Goal: Information Seeking & Learning: Find contact information

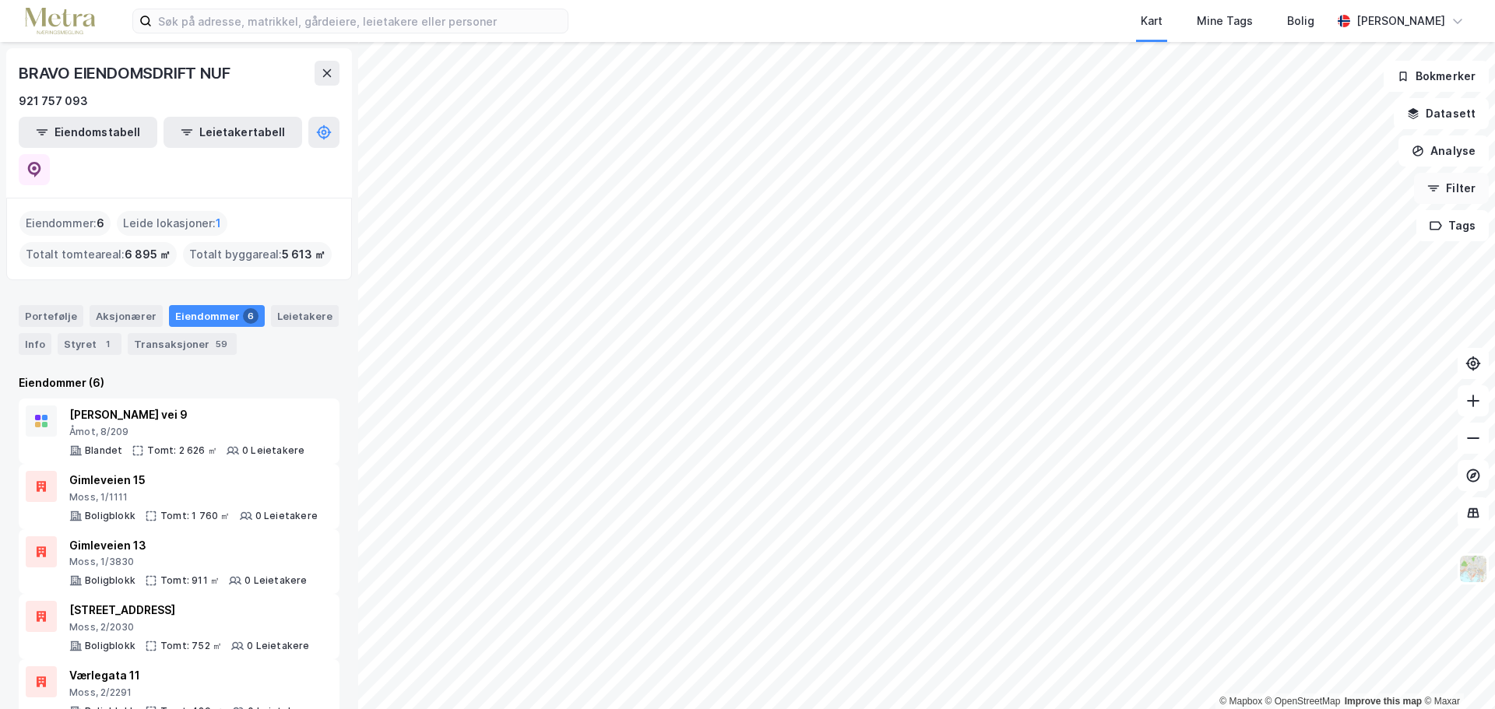
click at [1459, 198] on button "Filter" at bounding box center [1451, 188] width 75 height 31
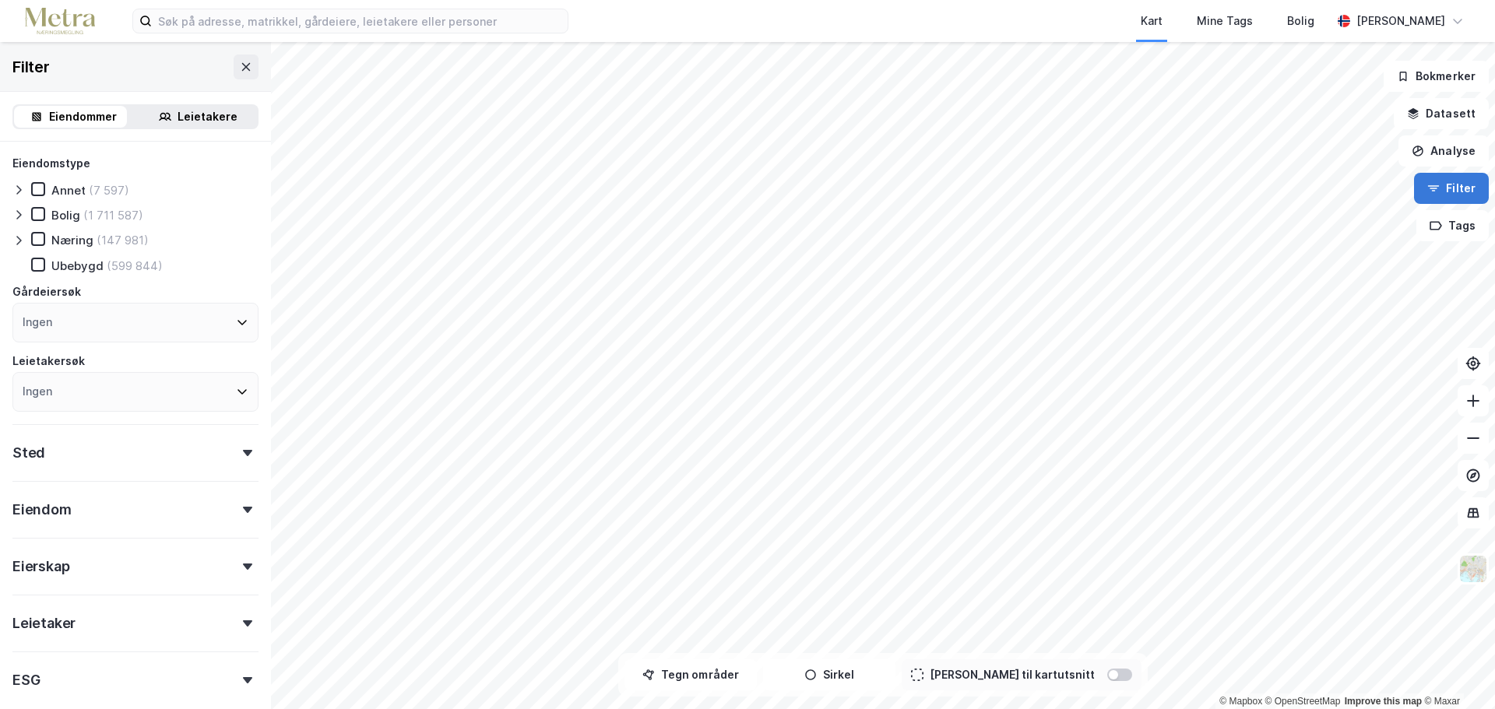
click at [1474, 191] on button "Filter" at bounding box center [1451, 188] width 75 height 31
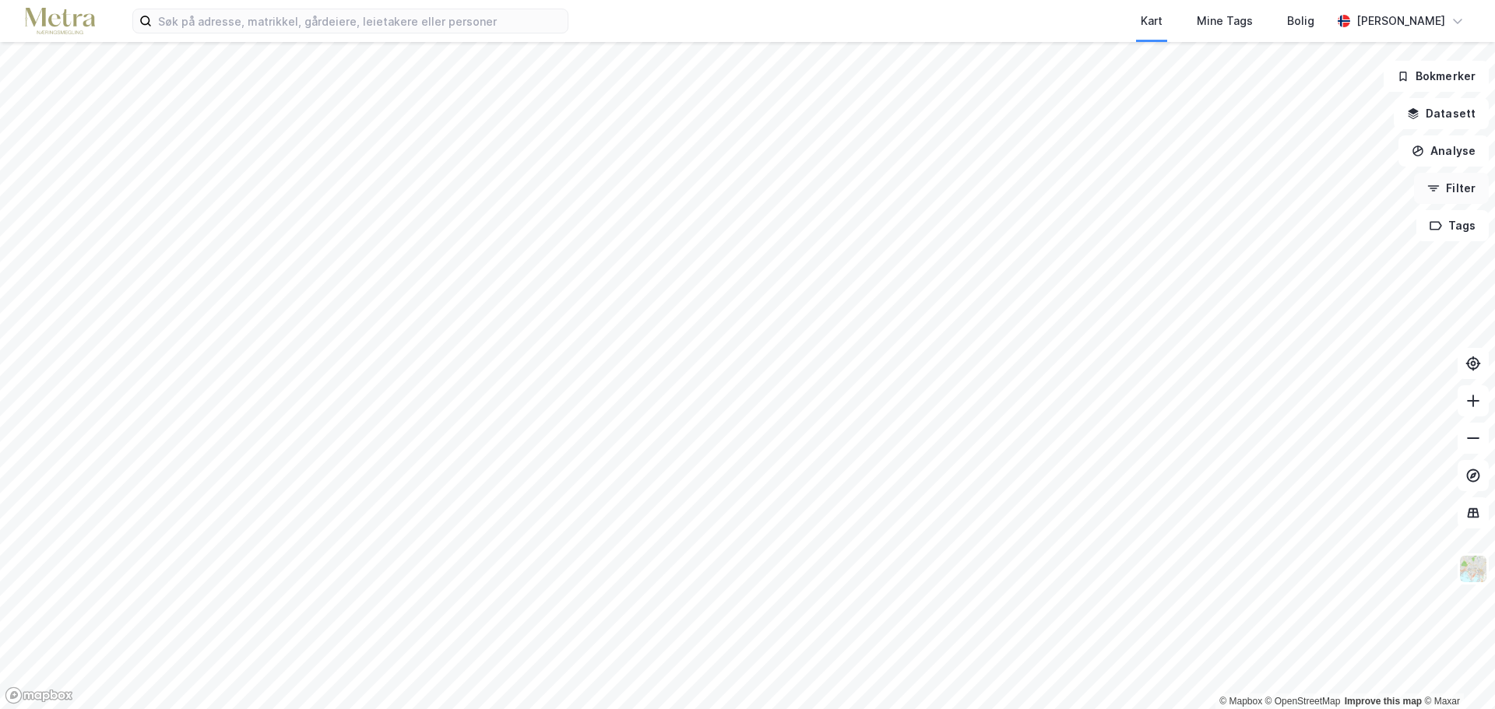
click at [1448, 194] on button "Filter" at bounding box center [1451, 188] width 75 height 31
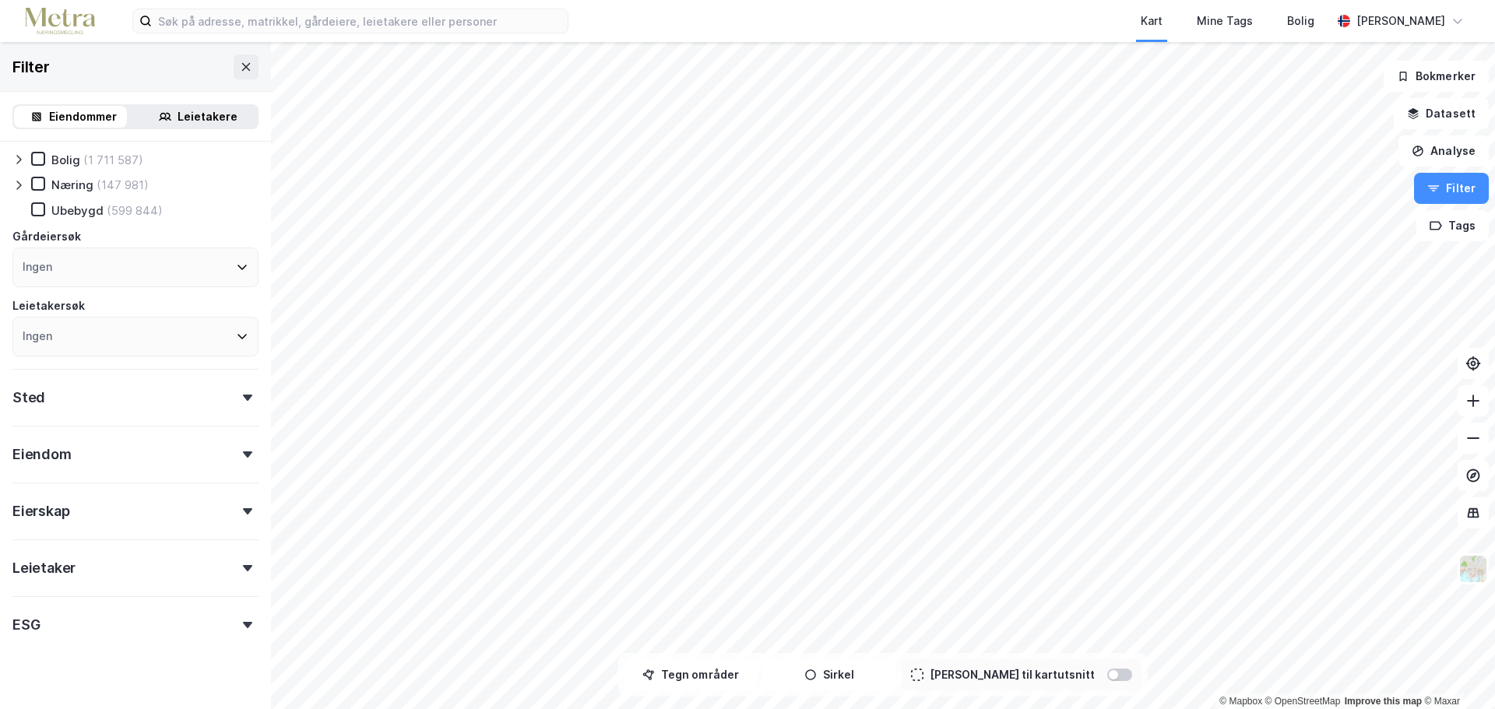
scroll to position [77, 0]
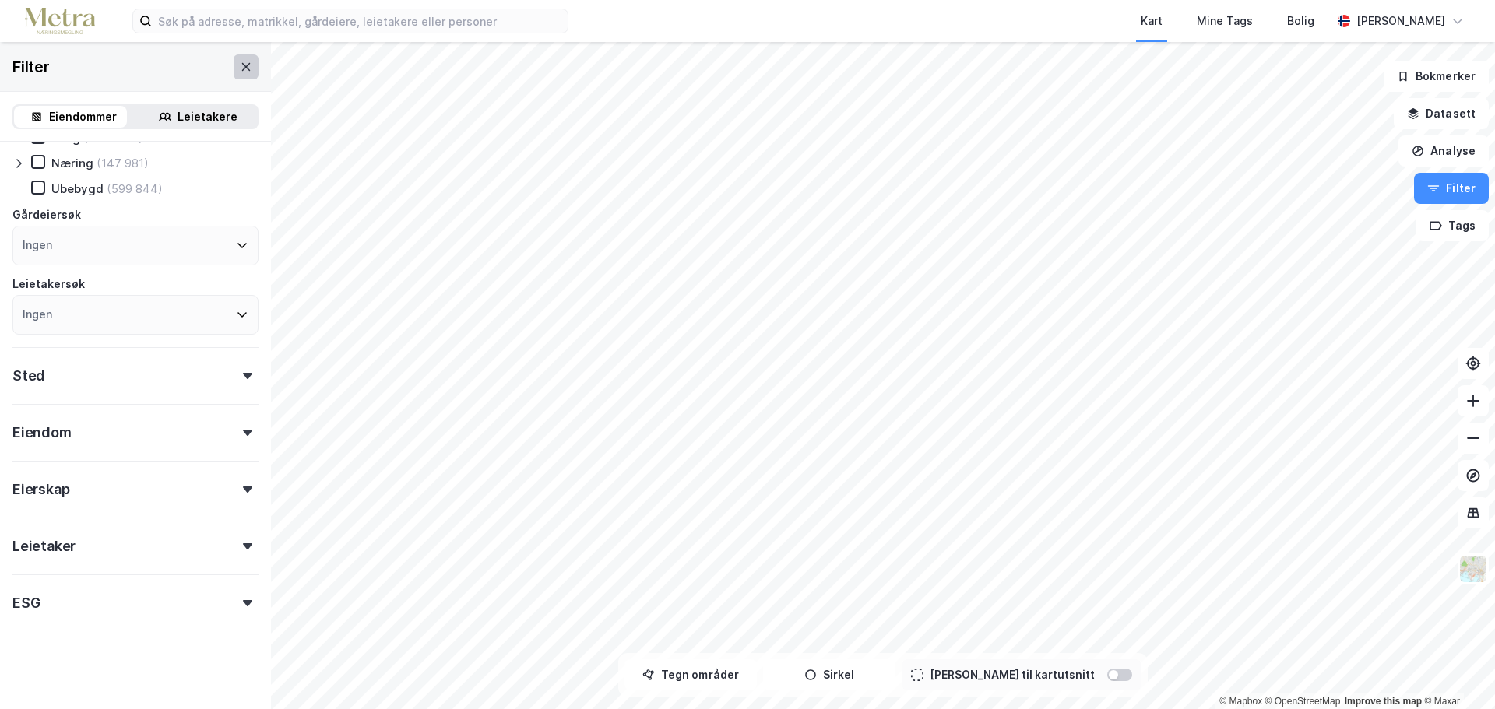
click at [240, 64] on icon at bounding box center [246, 67] width 12 height 12
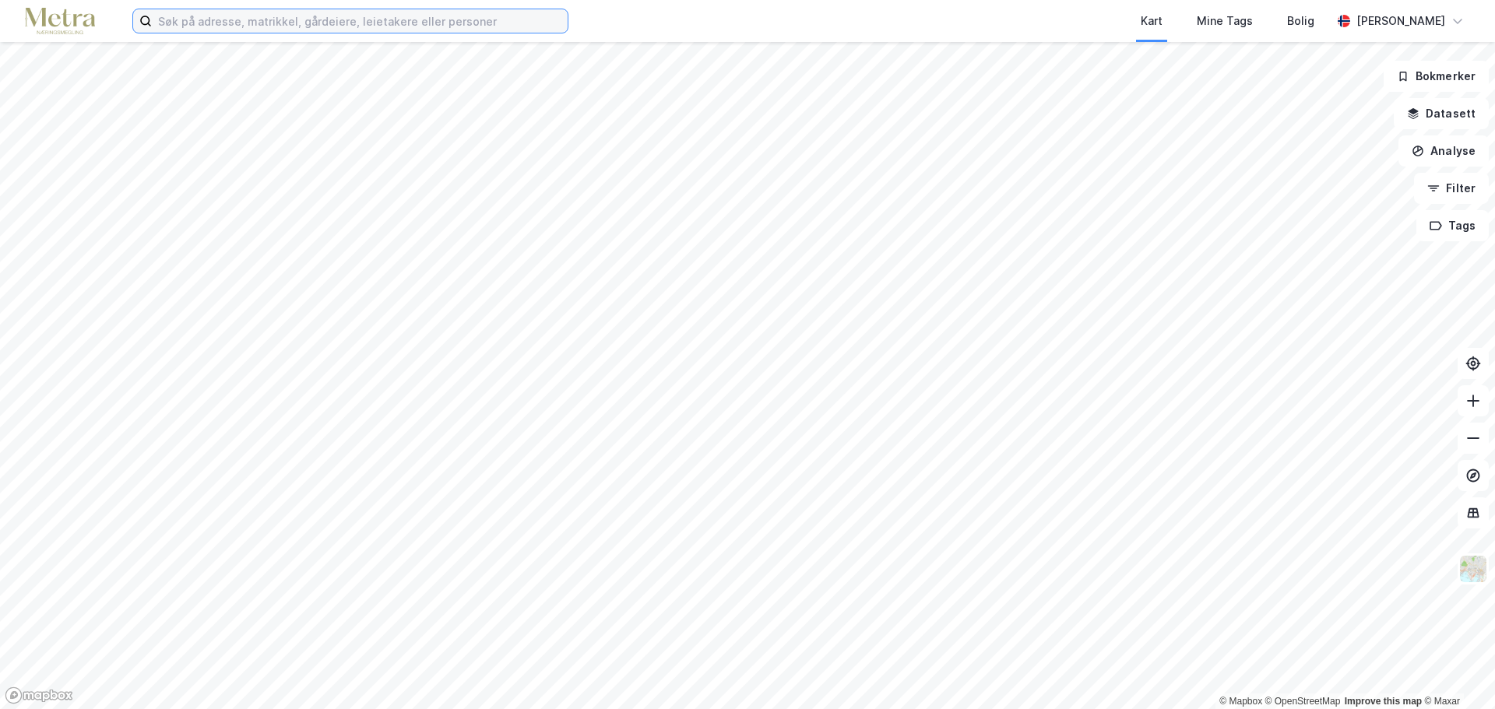
click at [237, 23] on input at bounding box center [360, 20] width 416 height 23
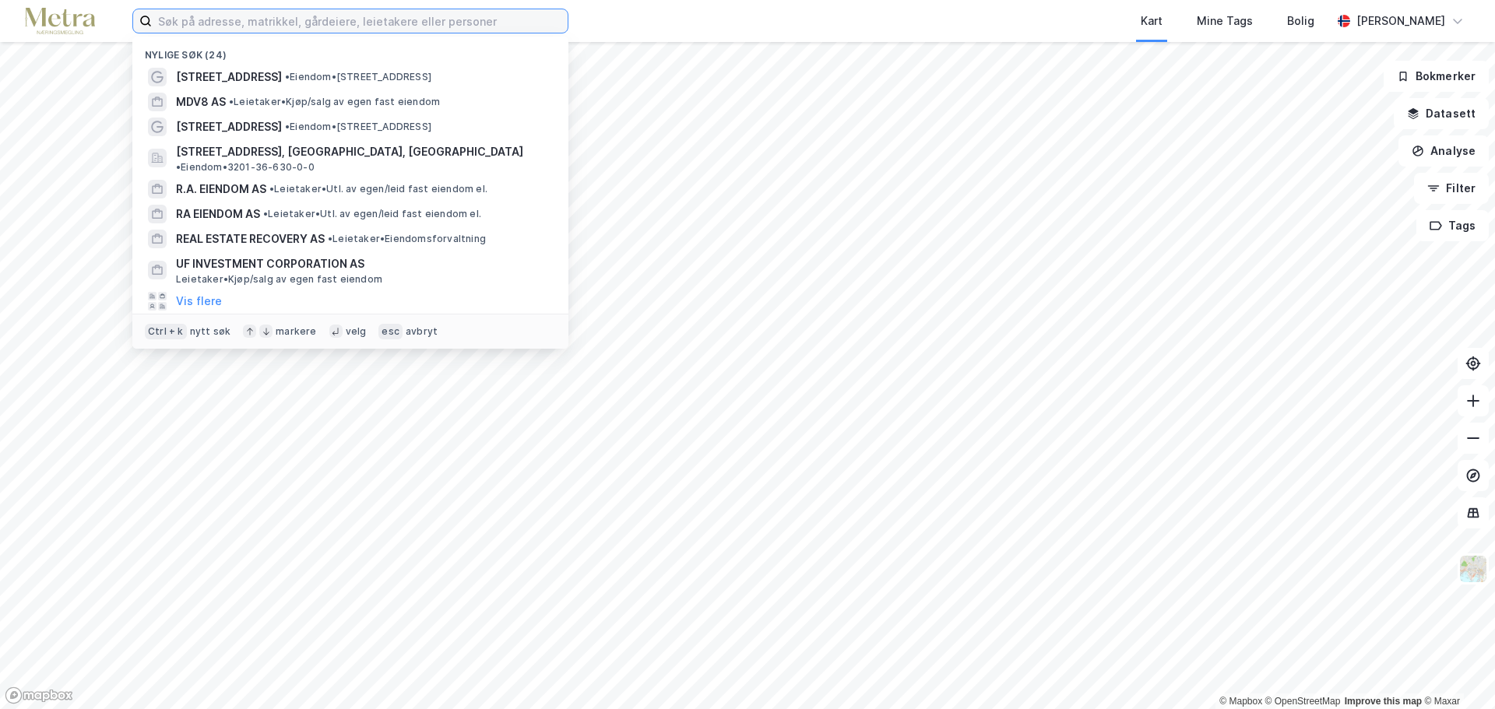
paste input "[PERSON_NAME] AS"
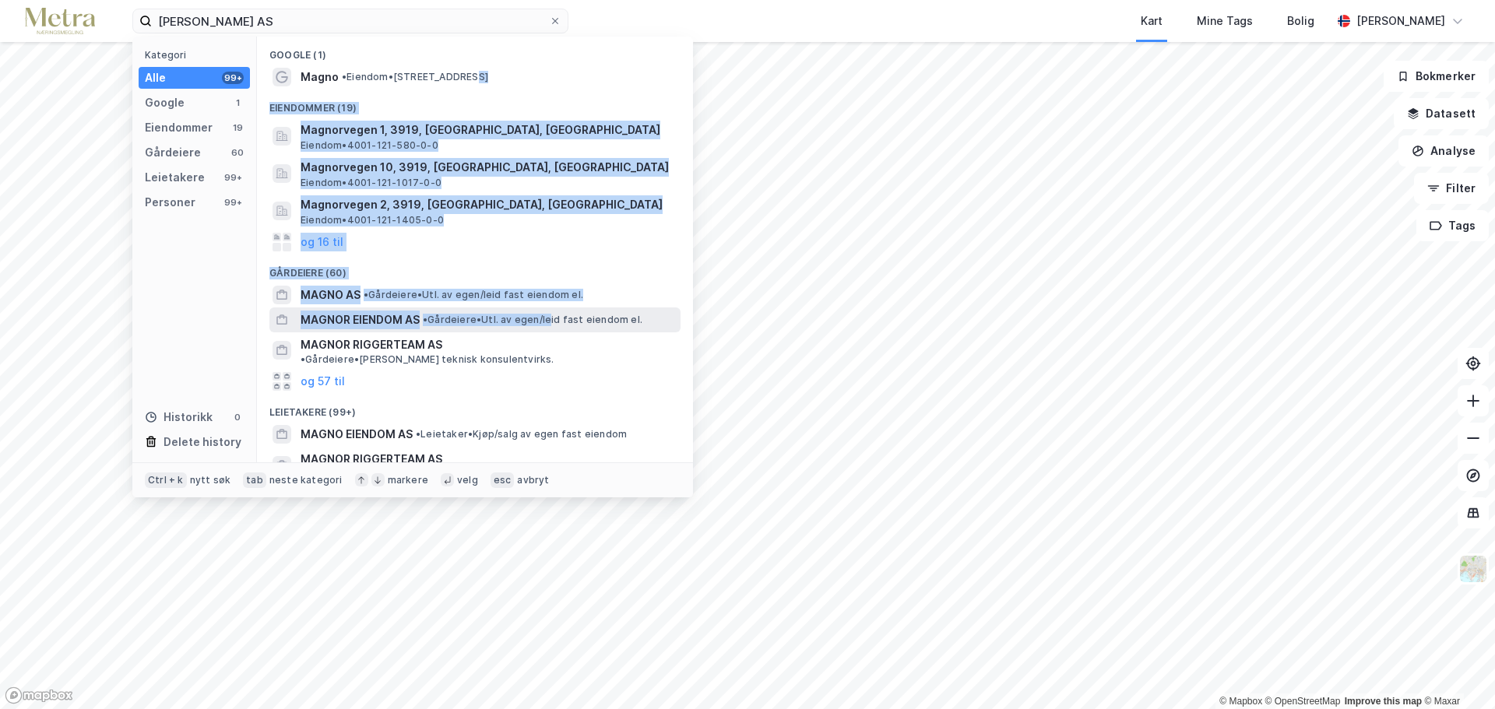
drag, startPoint x: 463, startPoint y: 76, endPoint x: 565, endPoint y: 315, distance: 259.9
click at [561, 317] on div "Google (1) Magno • Eiendom • [STREET_ADDRESS] Eiendommer (19) [STREET_ADDRESS],…" at bounding box center [475, 250] width 436 height 426
click at [489, 292] on span "• Gårdeiere • Utl. av egen/leid fast eiendom el." at bounding box center [474, 295] width 220 height 12
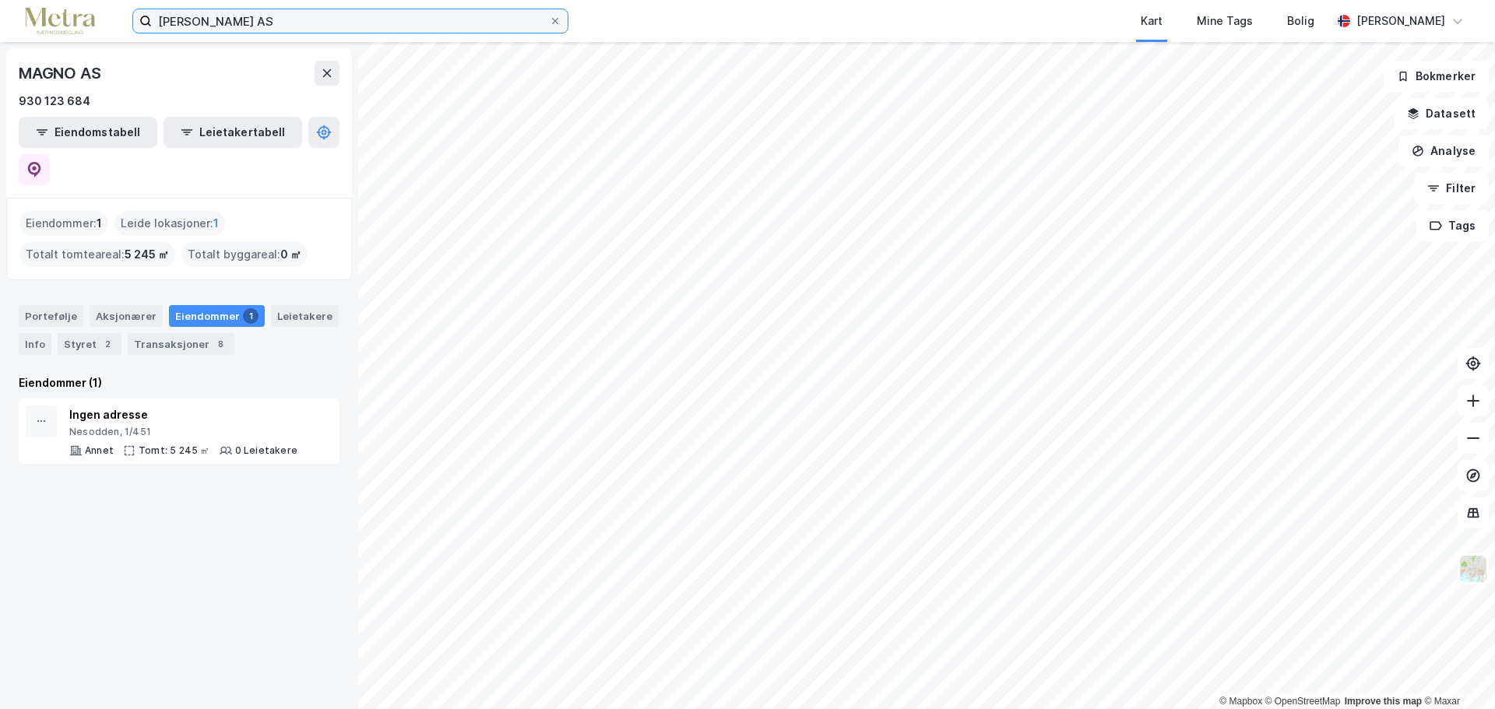
click at [352, 16] on input "[PERSON_NAME] AS" at bounding box center [350, 20] width 397 height 23
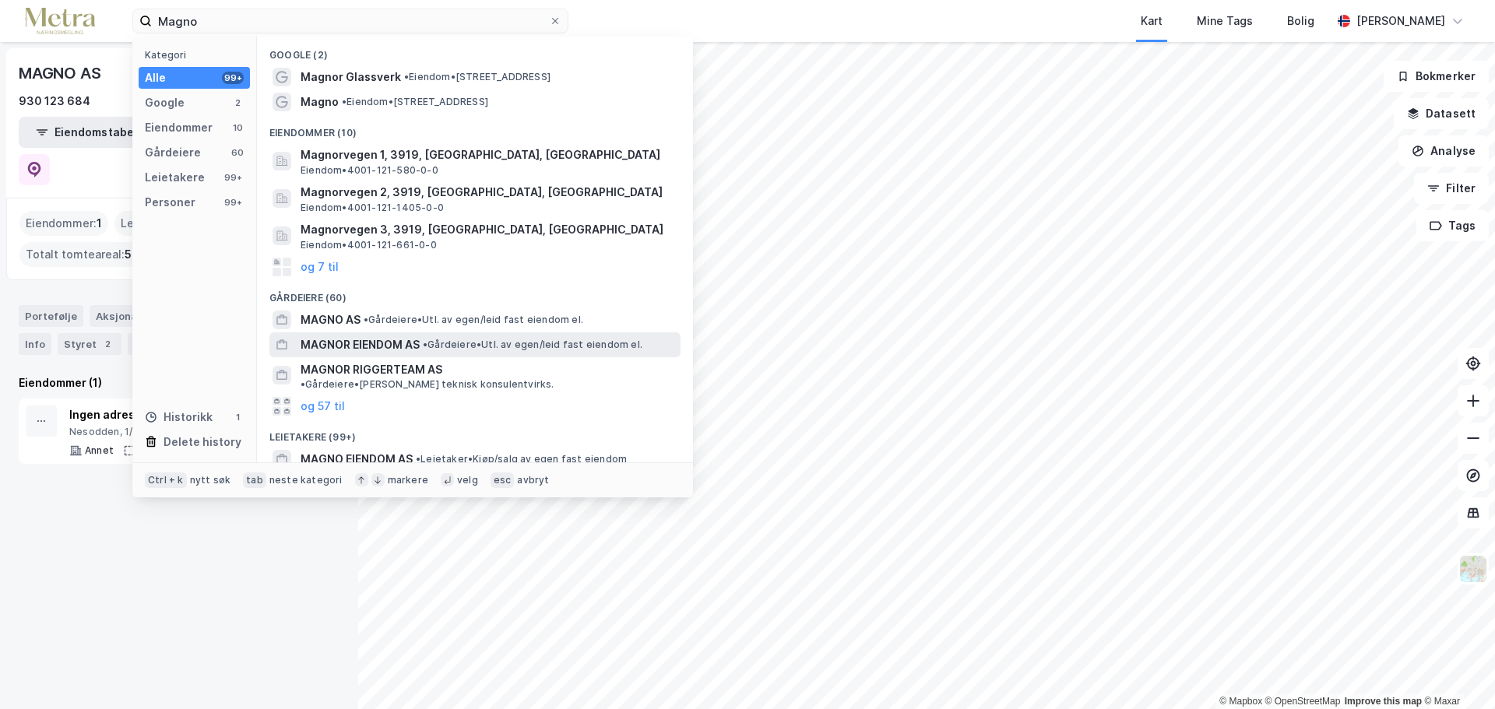
click at [453, 351] on div "MAGNOR EIENDOM AS • Gårdeiere • Utl. av egen/leid fast eiendom el." at bounding box center [489, 345] width 377 height 19
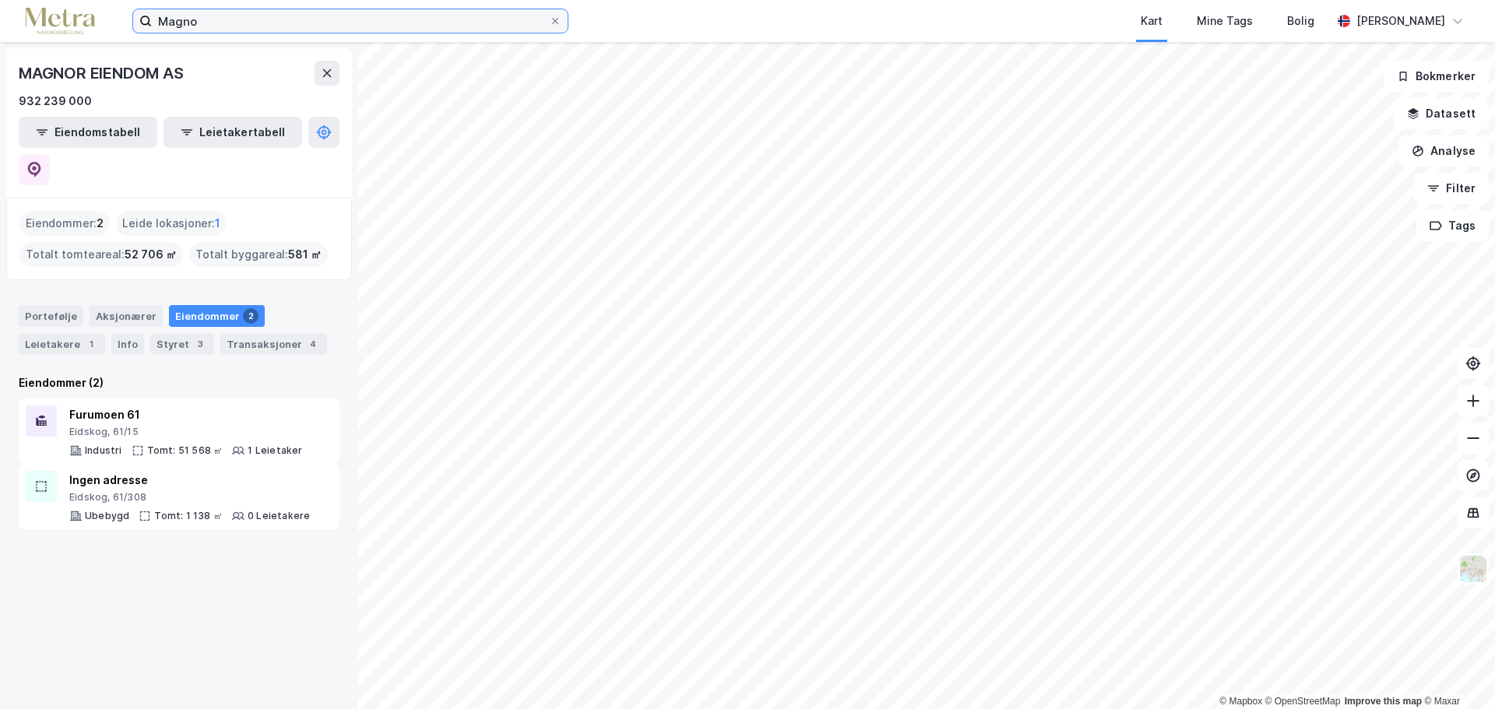
click at [208, 26] on input "Magno" at bounding box center [350, 20] width 397 height 23
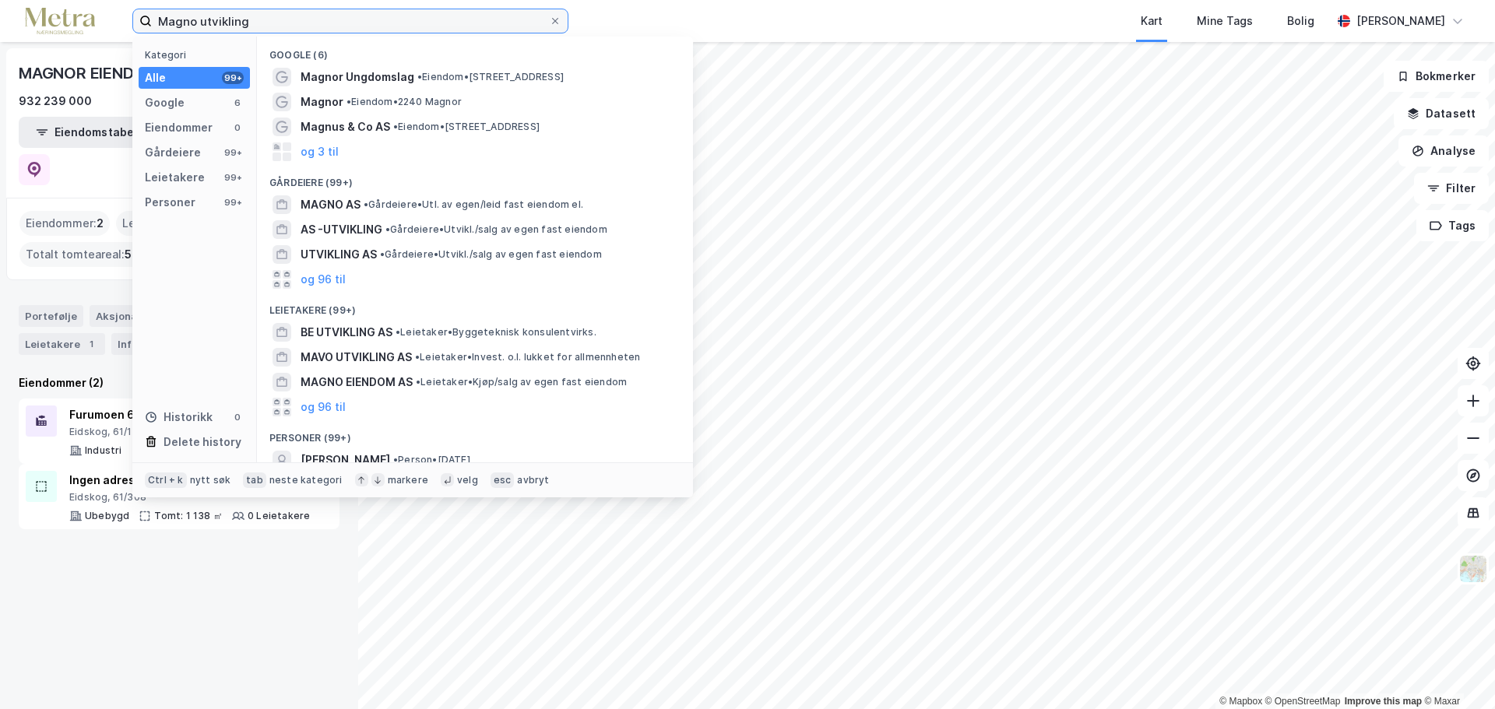
drag, startPoint x: 307, startPoint y: 27, endPoint x: 0, endPoint y: 7, distance: 307.4
click at [0, 7] on div "Magno utvikling Kategori Alle 99+ Google 6 Eiendommer 0 Gårdeiere 99+ Leietaker…" at bounding box center [747, 21] width 1495 height 42
type input "Magno utvikling"
click at [371, 12] on input "Magno utvikling" at bounding box center [350, 20] width 397 height 23
click at [371, 13] on input "Magno utvikling" at bounding box center [350, 20] width 397 height 23
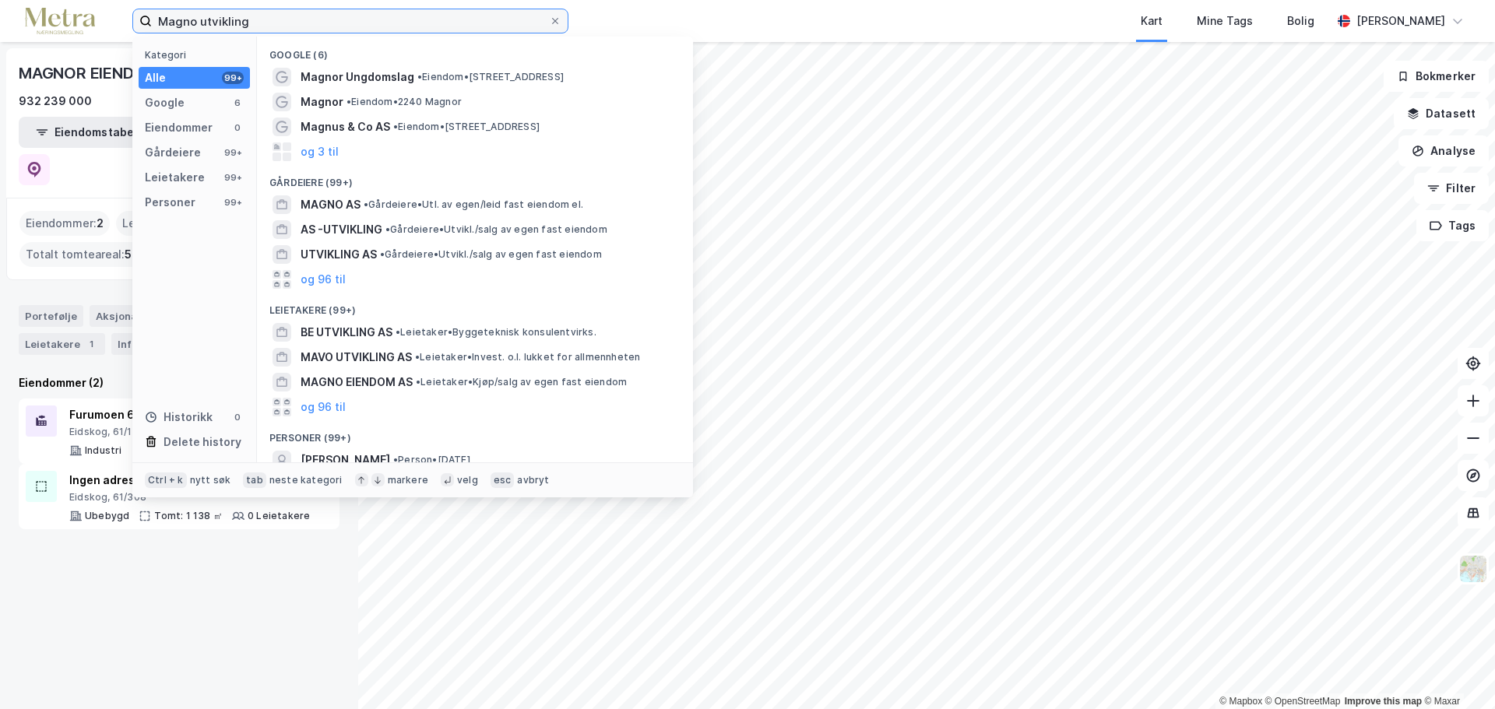
click at [371, 13] on input "Magno utvikling" at bounding box center [350, 20] width 397 height 23
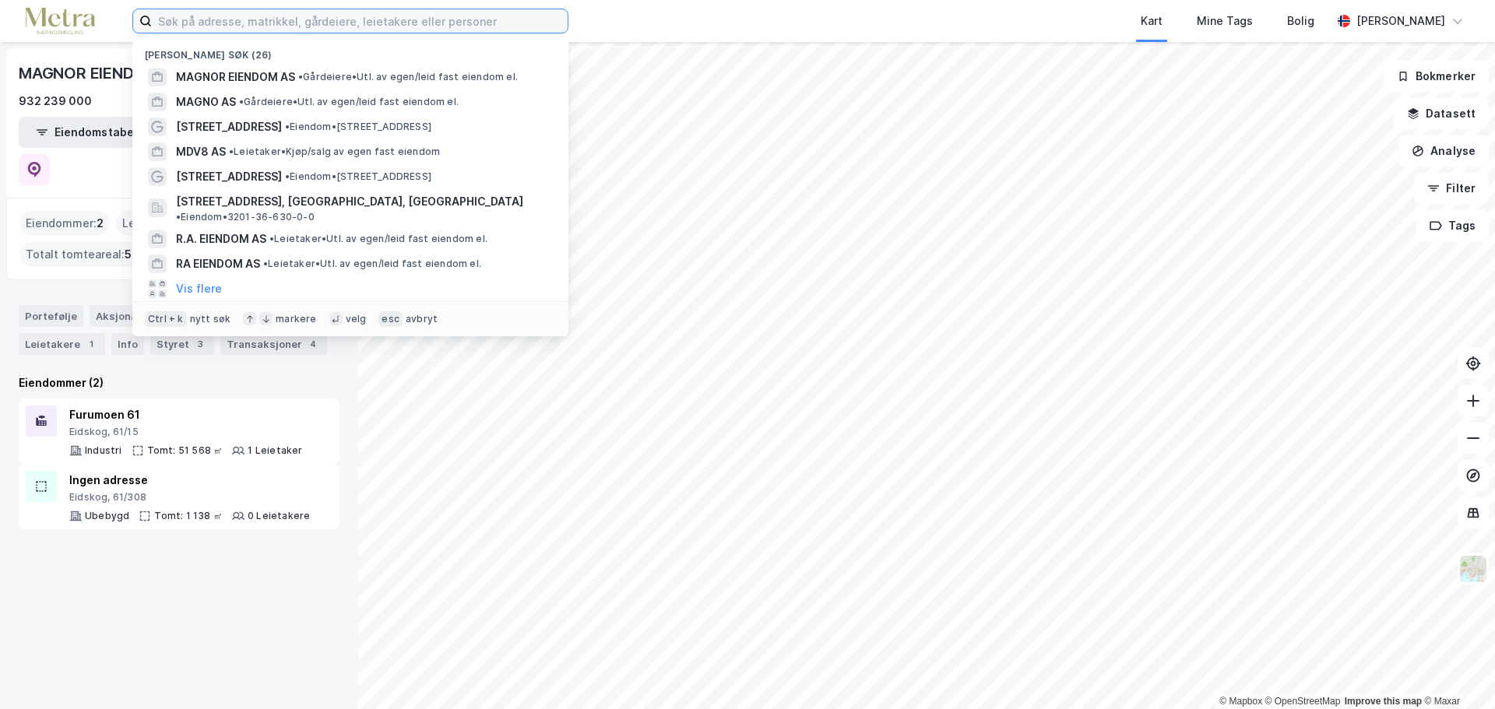
paste input "[PERSON_NAME]"
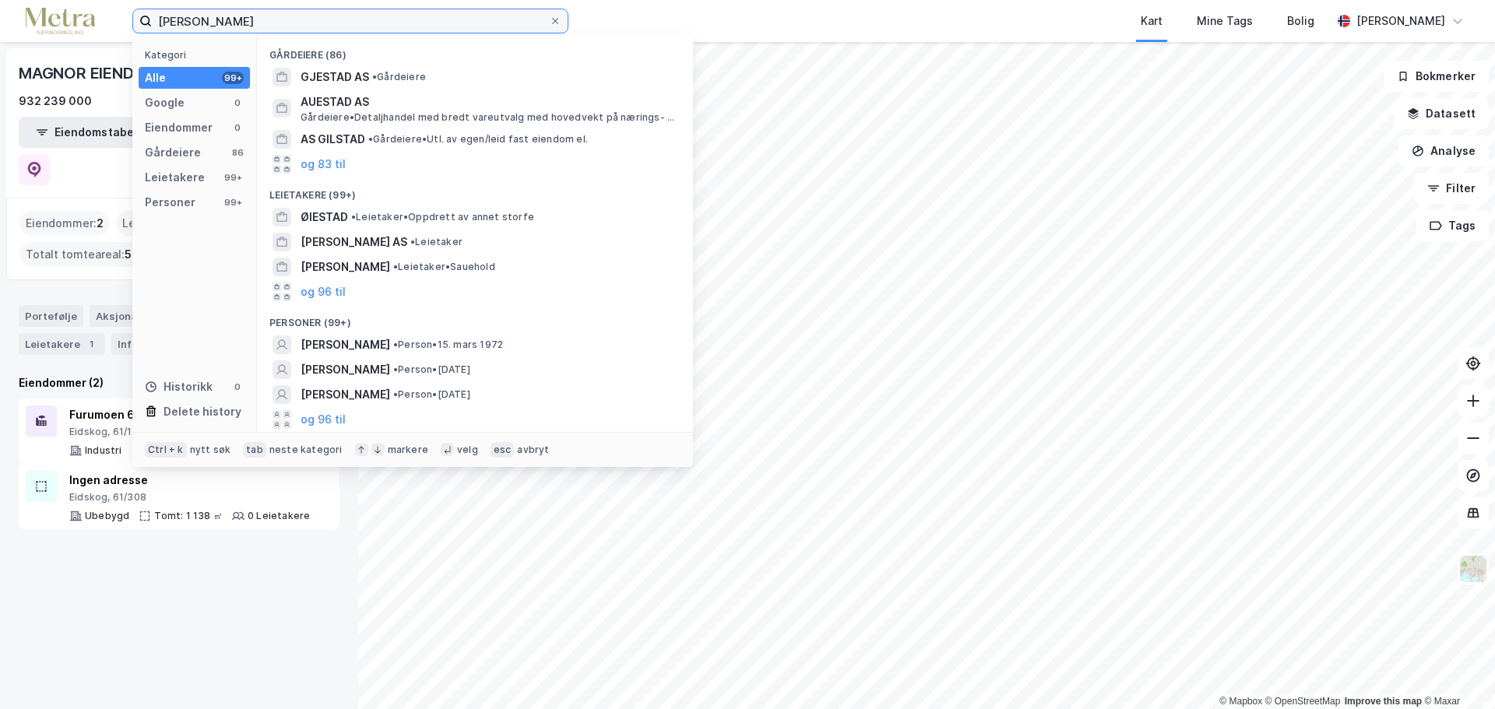
type input "[PERSON_NAME]"
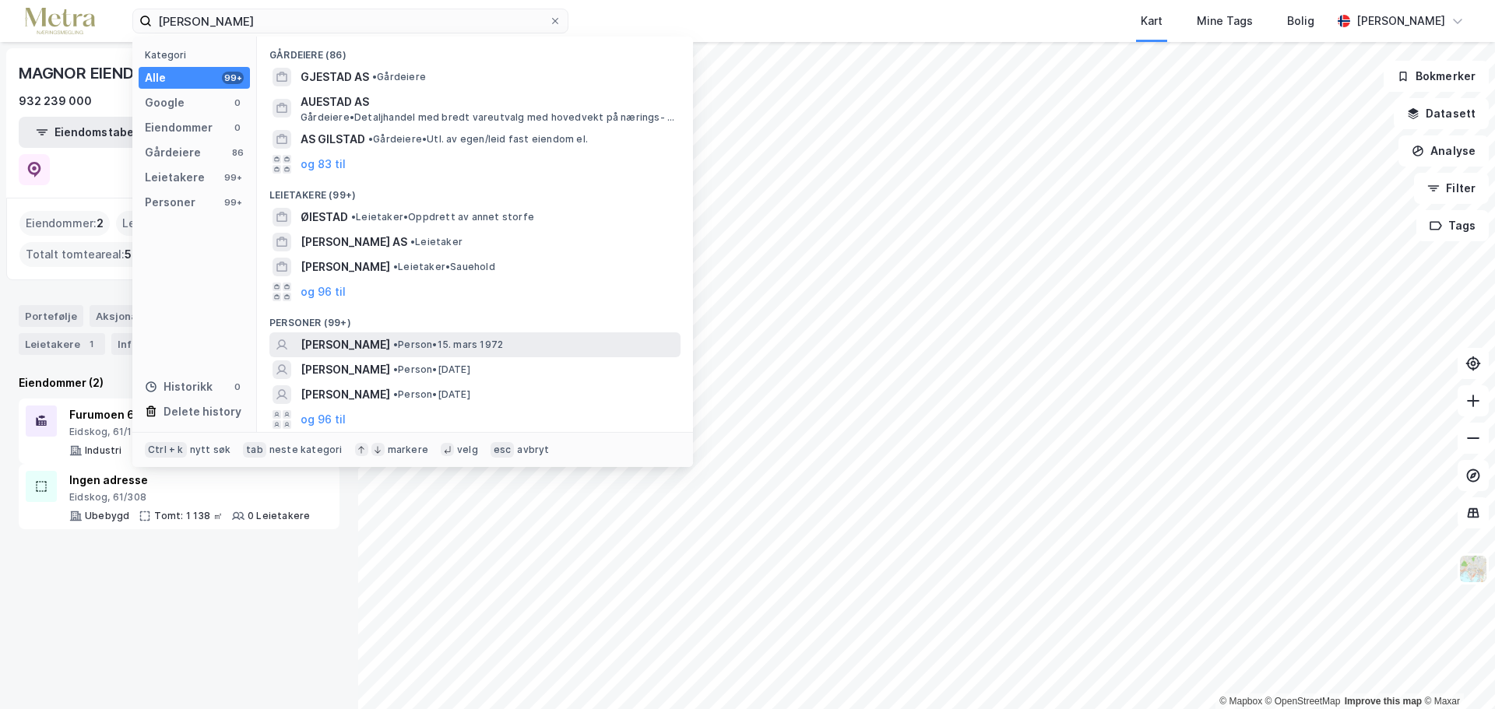
click at [373, 343] on span "[PERSON_NAME]" at bounding box center [346, 345] width 90 height 19
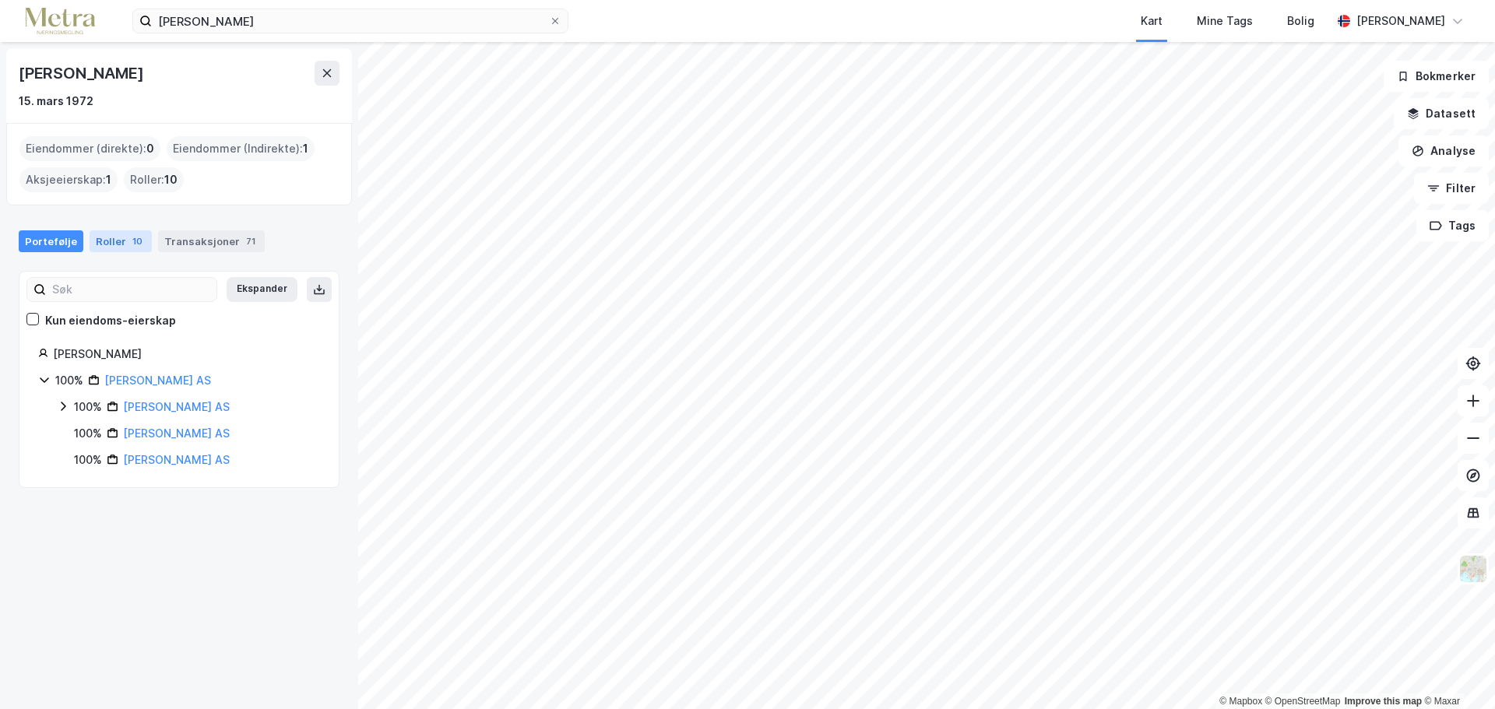
click at [109, 244] on div "Roller 10" at bounding box center [121, 241] width 62 height 22
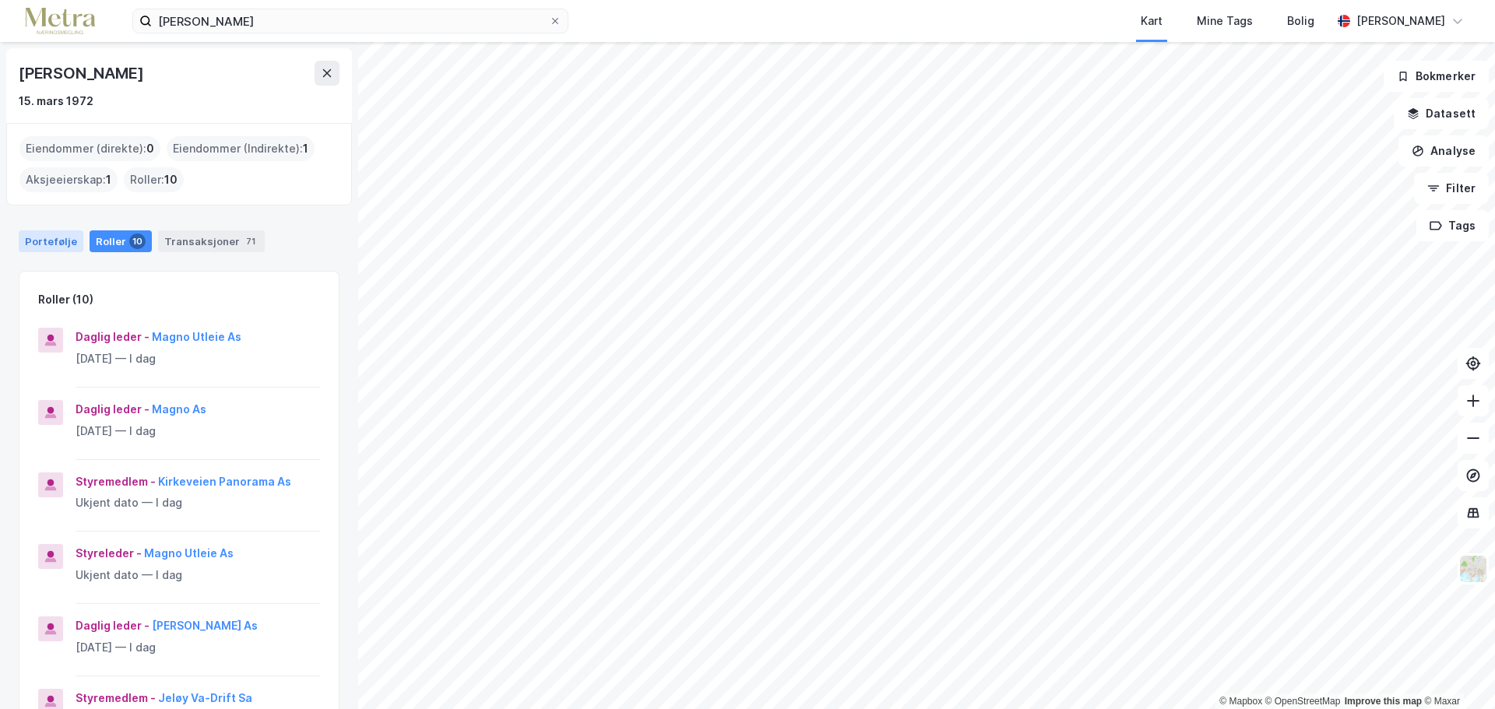
click at [42, 243] on div "Portefølje" at bounding box center [51, 241] width 65 height 22
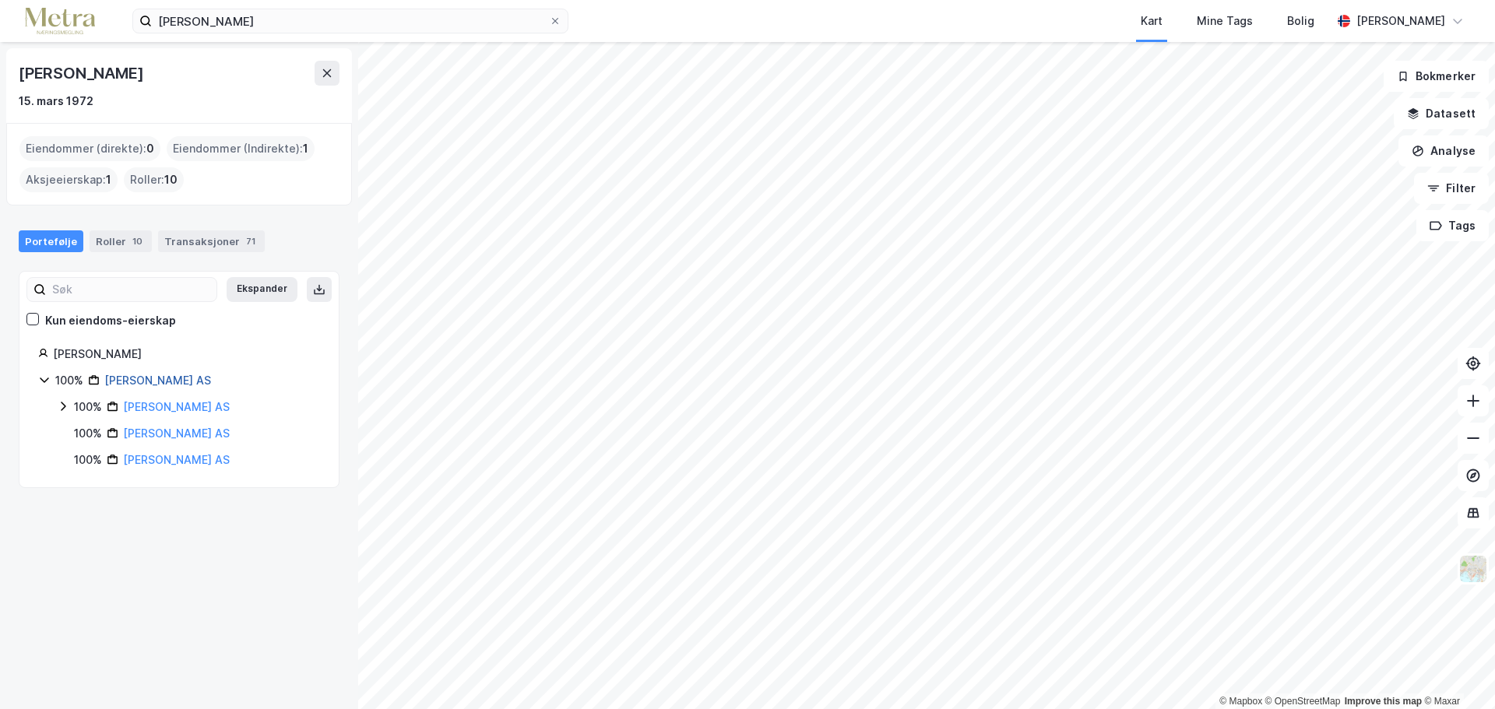
click at [135, 378] on link "[PERSON_NAME] AS" at bounding box center [157, 380] width 107 height 13
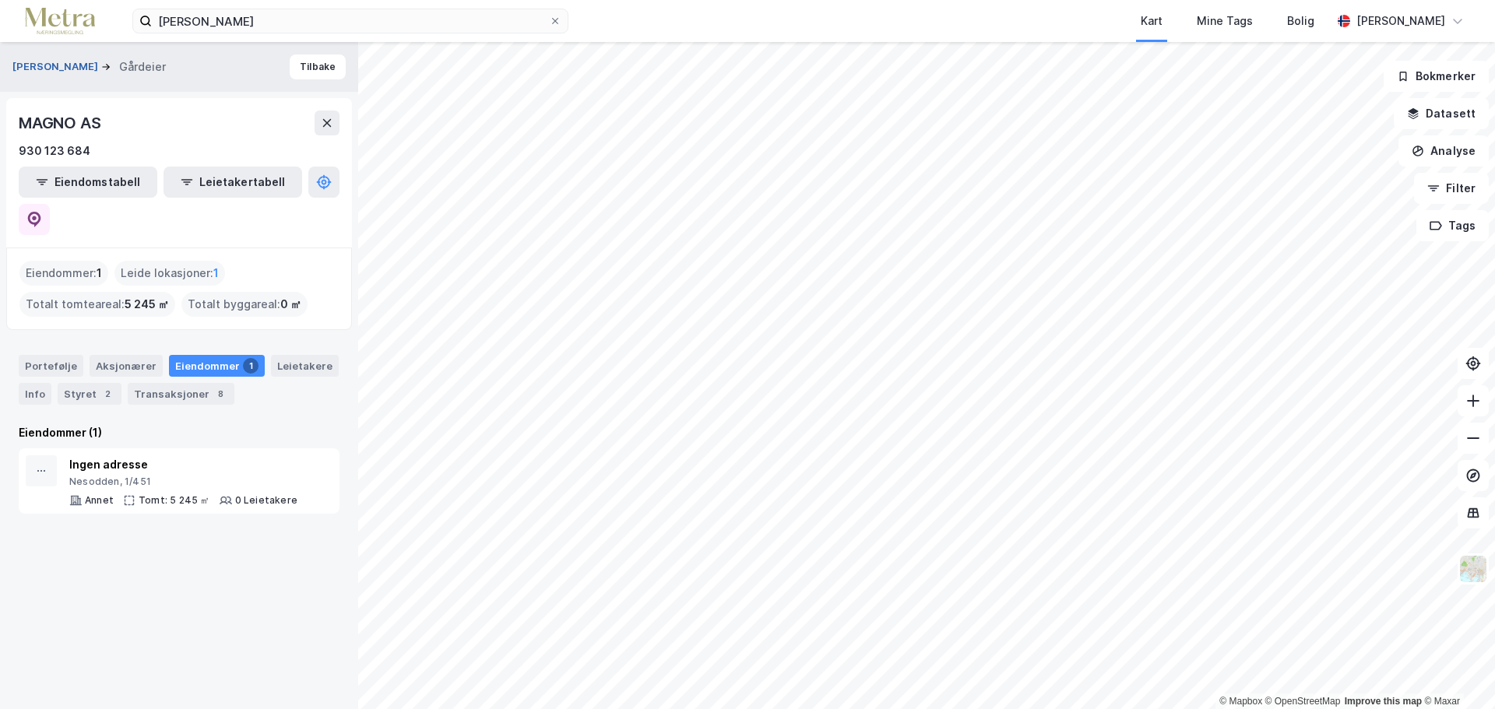
click at [100, 62] on button "[PERSON_NAME]" at bounding box center [56, 67] width 89 height 16
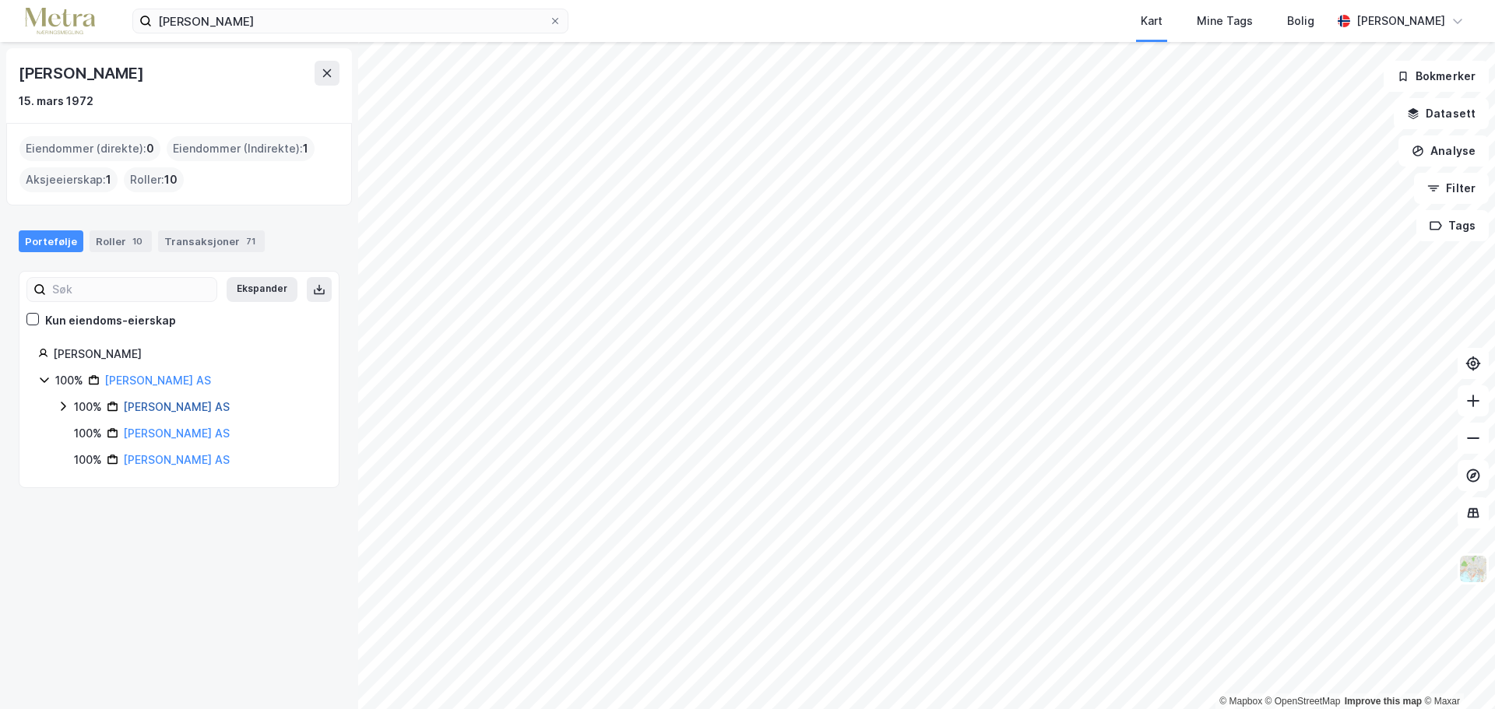
click at [177, 411] on link "[PERSON_NAME] AS" at bounding box center [176, 406] width 107 height 13
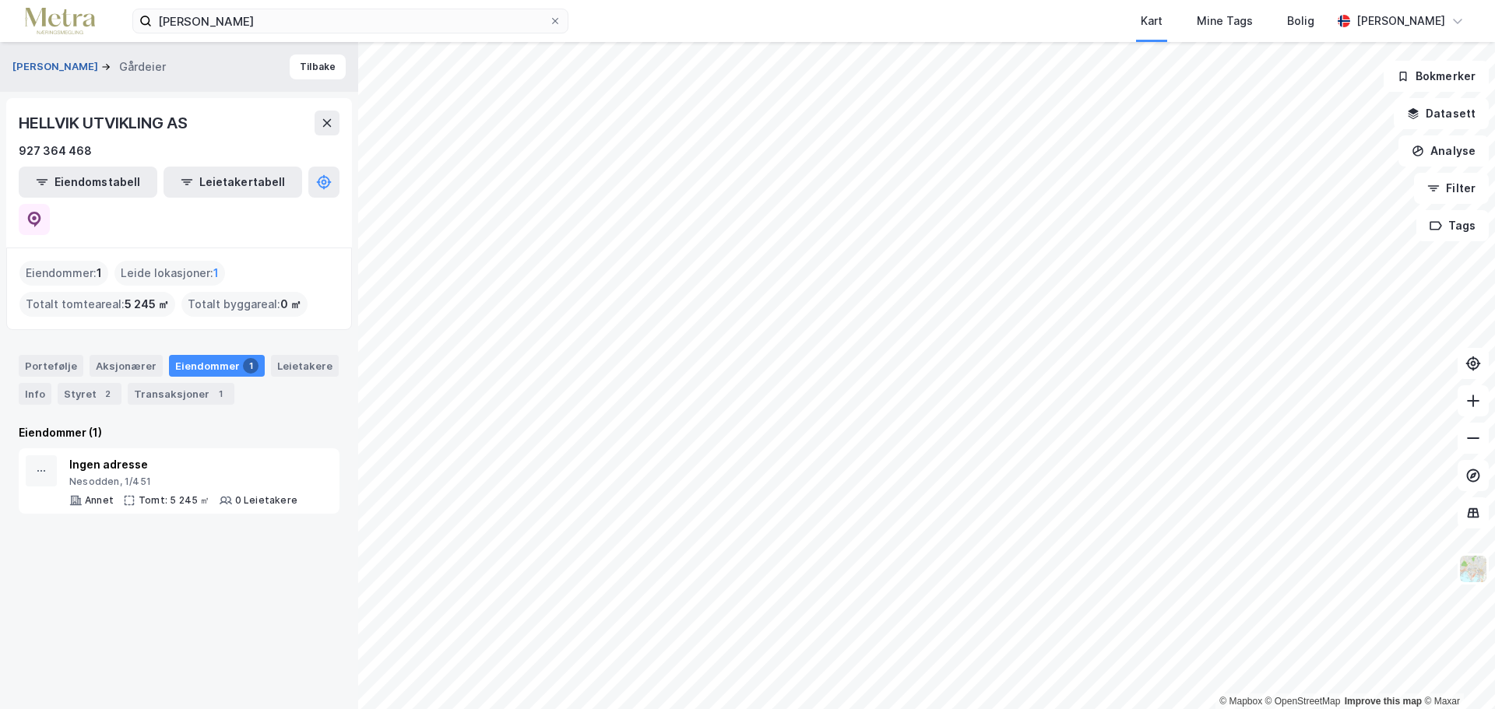
click at [89, 67] on button "[PERSON_NAME]" at bounding box center [56, 67] width 89 height 16
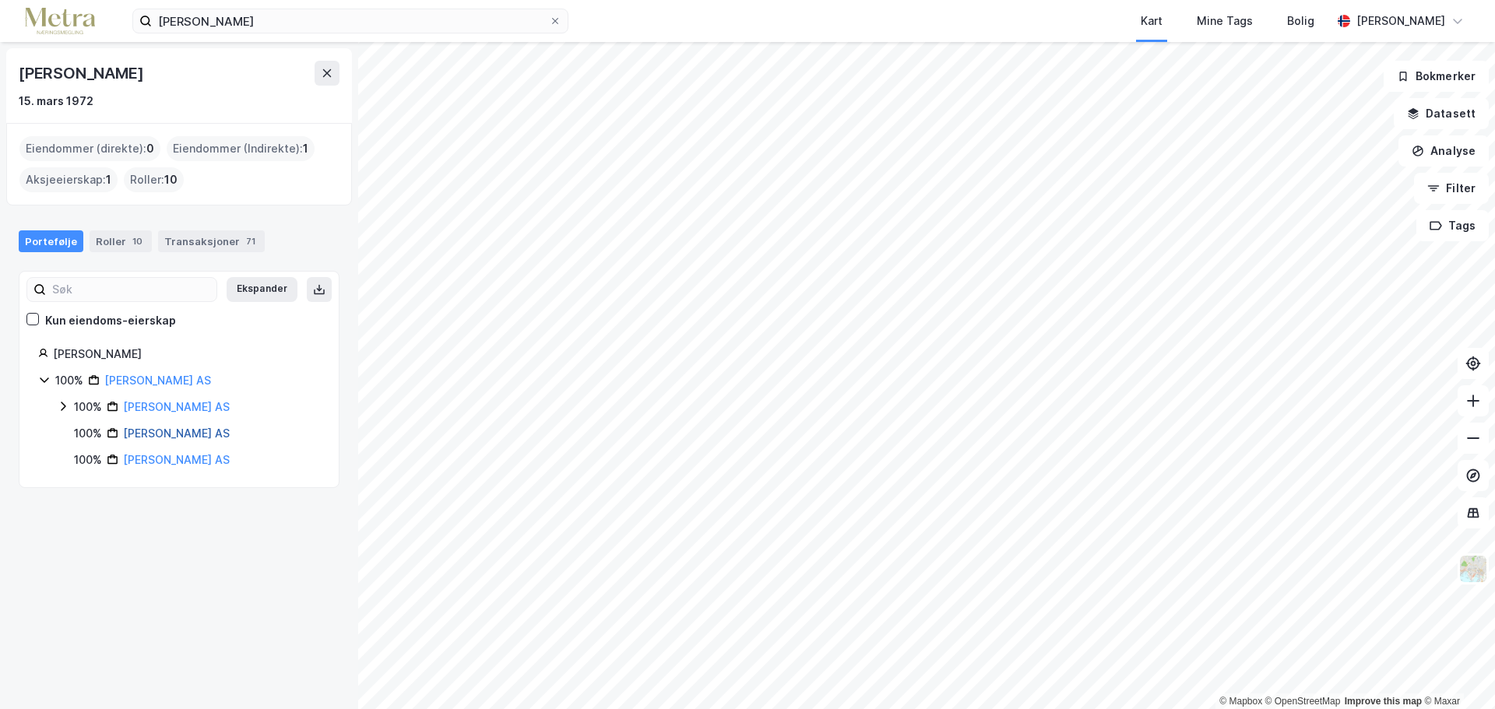
click at [184, 433] on link "[PERSON_NAME] AS" at bounding box center [176, 433] width 107 height 13
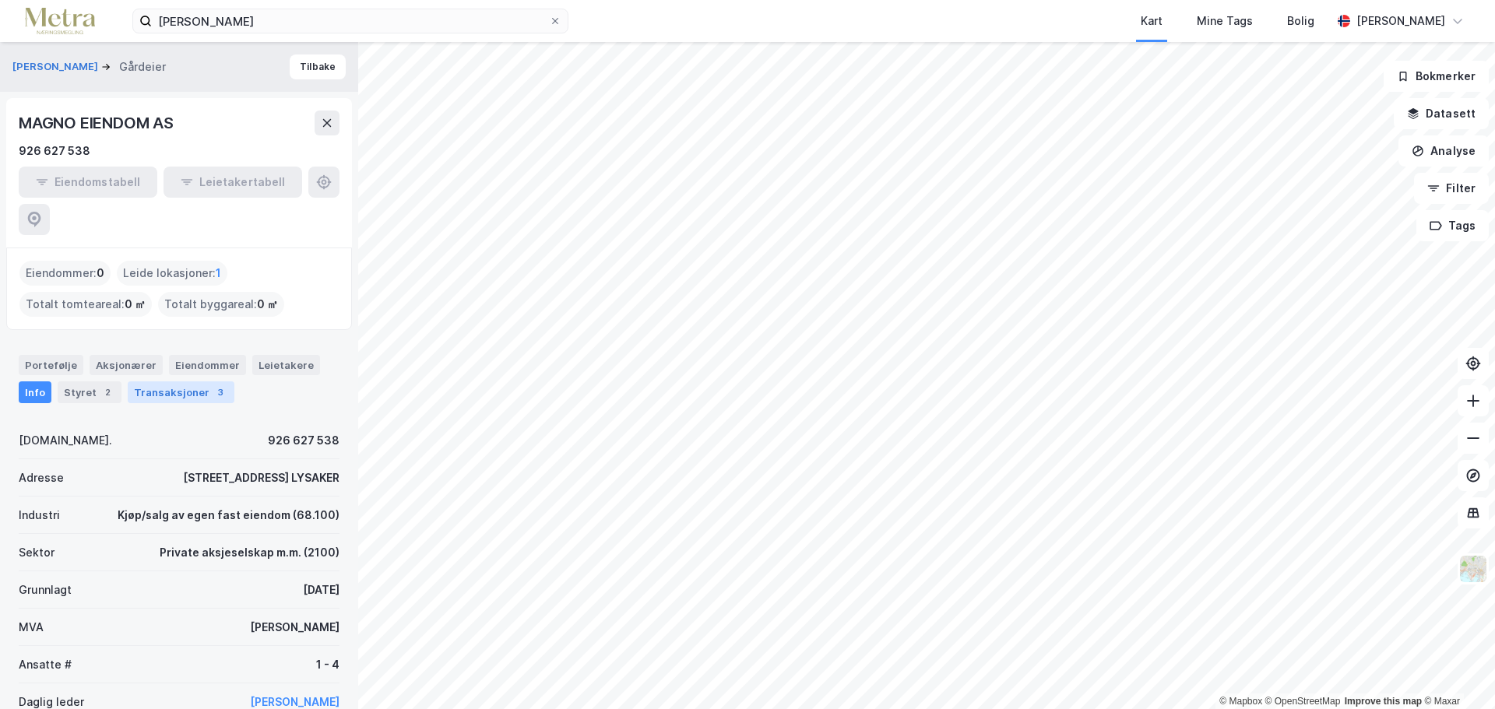
click at [181, 382] on div "Transaksjoner 3" at bounding box center [181, 393] width 107 height 22
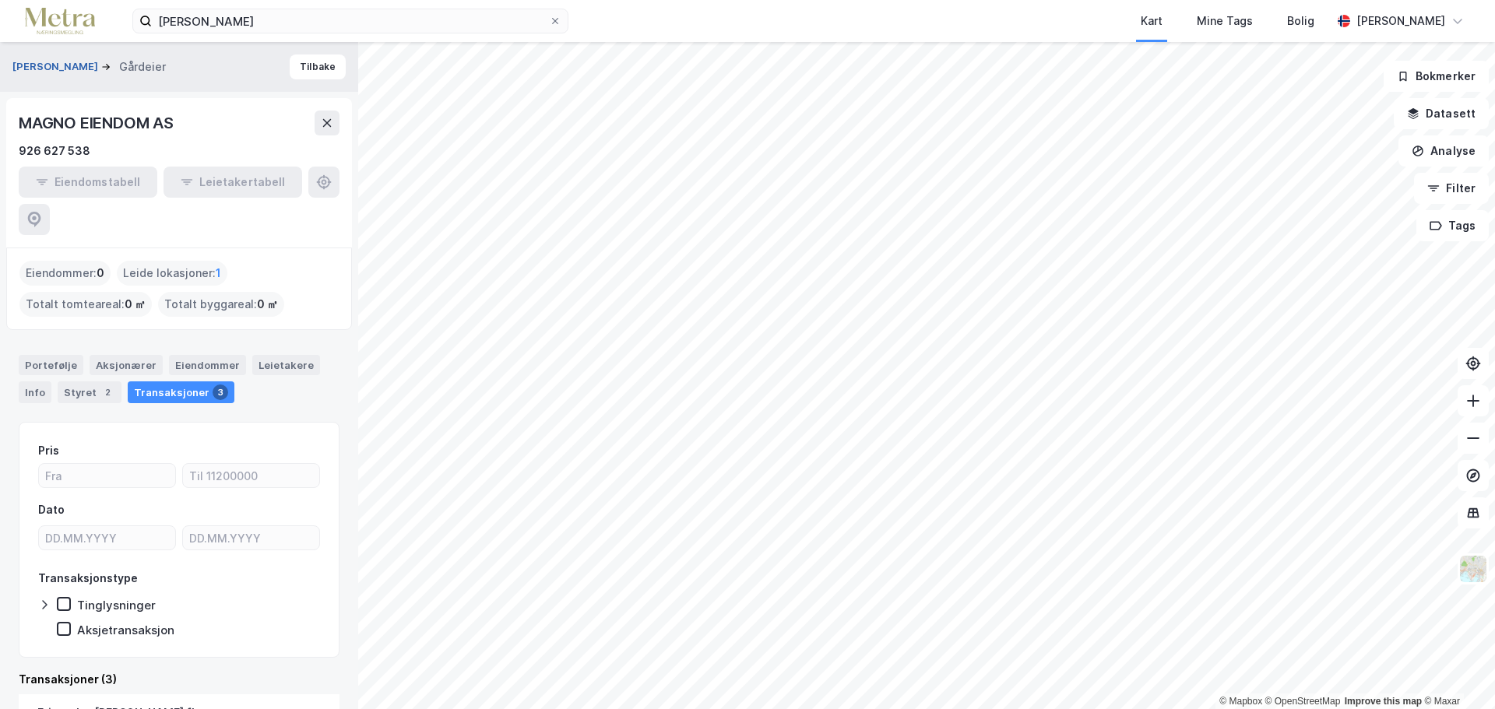
click at [31, 71] on button "[PERSON_NAME]" at bounding box center [56, 67] width 89 height 16
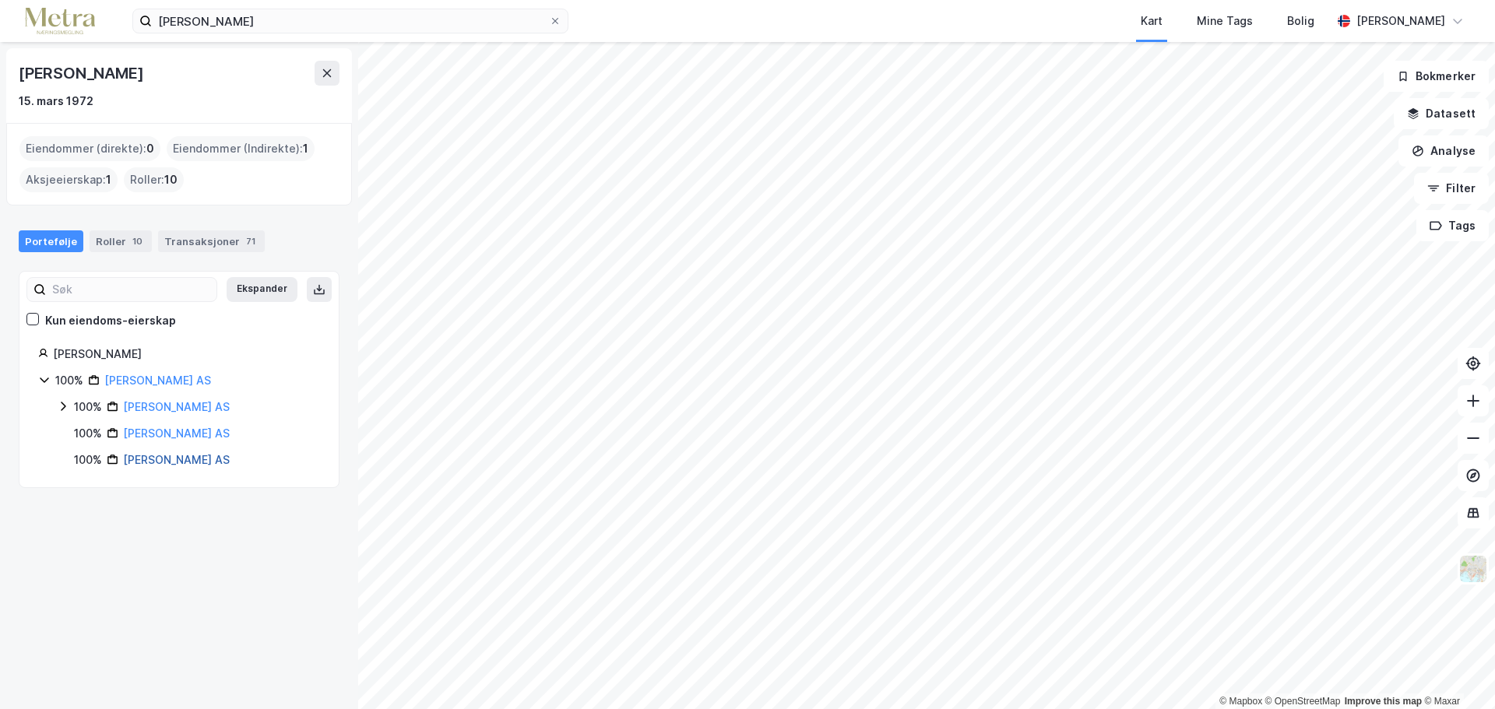
click at [174, 465] on link "[PERSON_NAME] AS" at bounding box center [176, 459] width 107 height 13
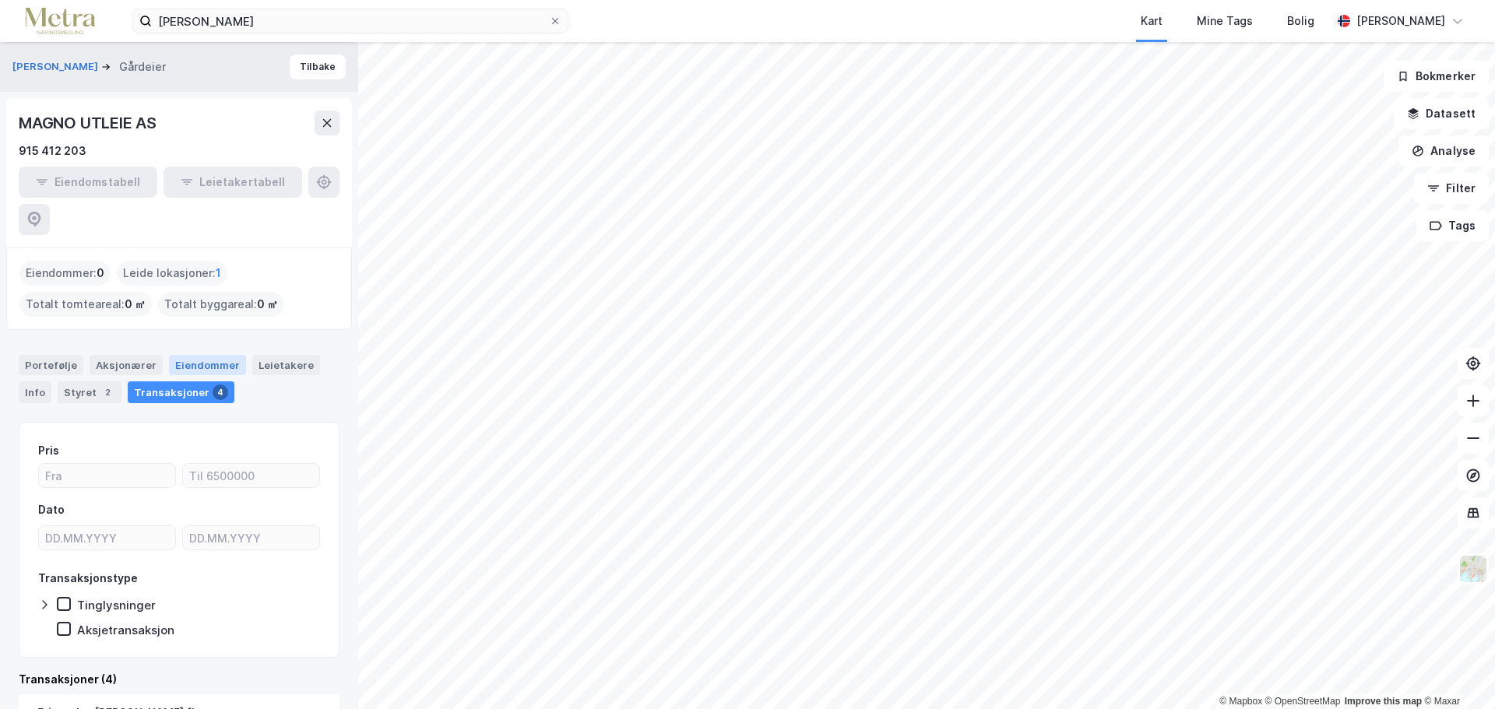
click at [204, 355] on div "Eiendommer" at bounding box center [207, 365] width 77 height 20
